Goal: Navigation & Orientation: Find specific page/section

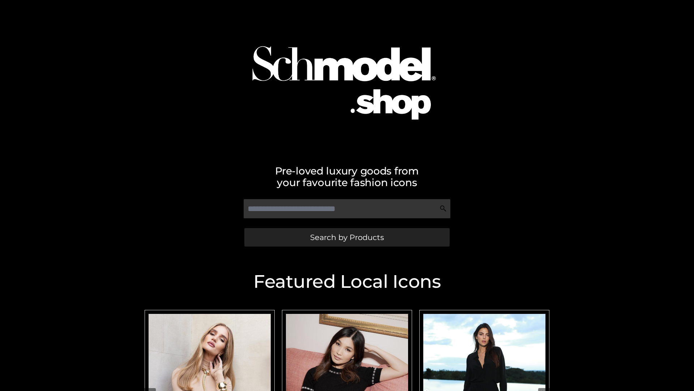
click at [347, 237] on span "Search by Products" at bounding box center [347, 237] width 74 height 8
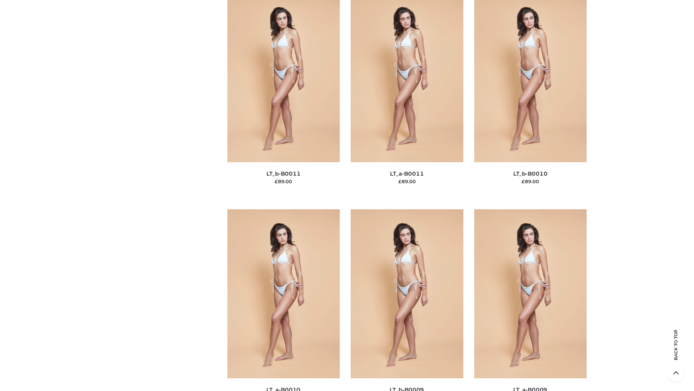
scroll to position [3248, 0]
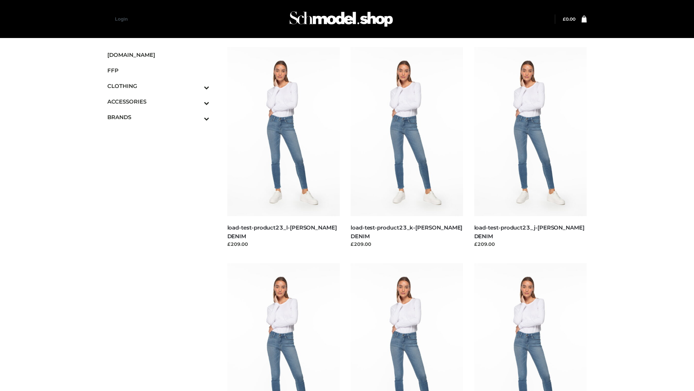
scroll to position [634, 0]
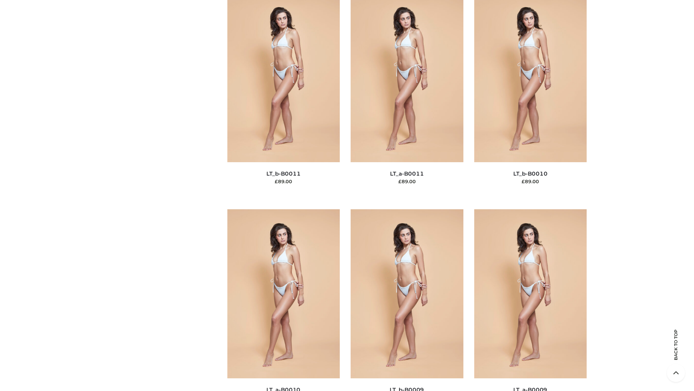
scroll to position [3248, 0]
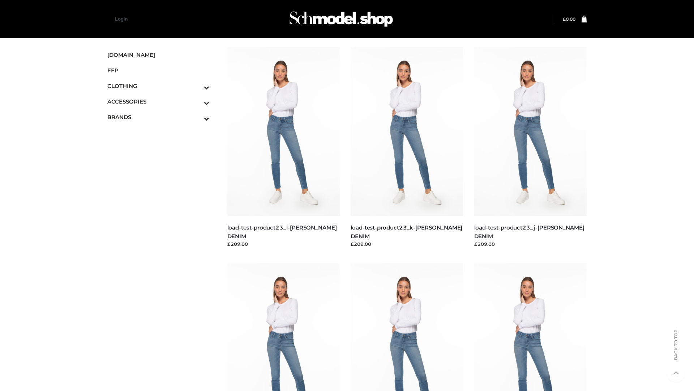
scroll to position [634, 0]
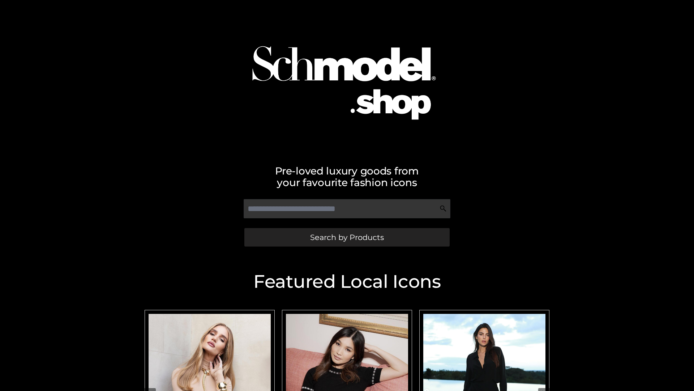
click at [347, 237] on span "Search by Products" at bounding box center [347, 237] width 74 height 8
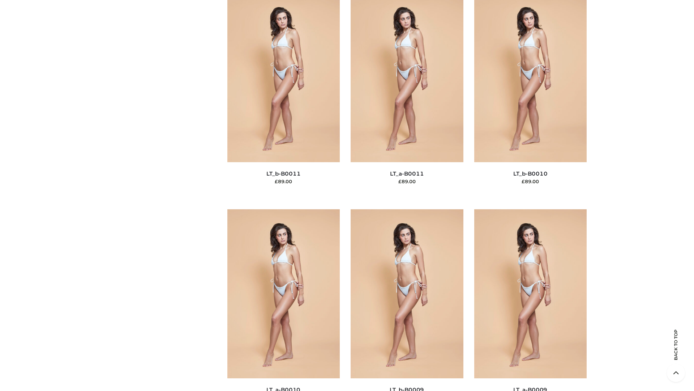
scroll to position [3248, 0]
